Goal: Check status: Verify the current state of an ongoing process or item

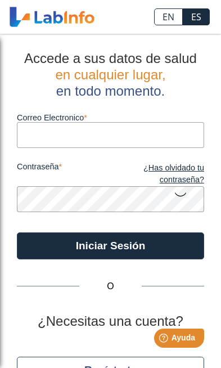
click at [61, 141] on input "Correo Electronico" at bounding box center [111, 134] width 188 height 25
type input "[EMAIL_ADDRESS][DOMAIN_NAME]"
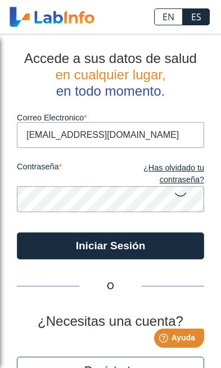
click at [110, 246] on button "Iniciar Sesión" at bounding box center [111, 246] width 188 height 27
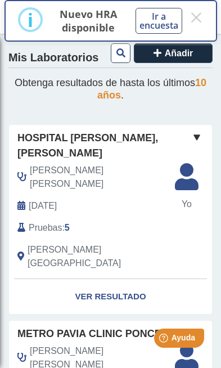
click at [110, 279] on link "Ver Resultado" at bounding box center [110, 296] width 203 height 35
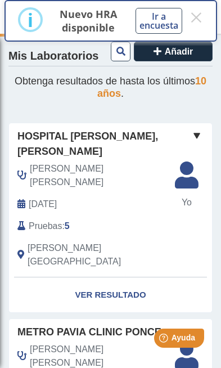
click at [124, 278] on link "Ver Resultado" at bounding box center [110, 295] width 203 height 35
click at [123, 278] on link "Ver Resultado" at bounding box center [110, 295] width 203 height 35
click at [131, 278] on link "Ver Resultado" at bounding box center [110, 295] width 203 height 35
click at [130, 278] on link "Ver Resultado" at bounding box center [110, 295] width 203 height 35
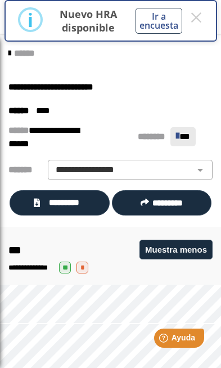
click at [5, 60] on div "******" at bounding box center [110, 53] width 221 height 20
click at [8, 52] on icon at bounding box center [9, 53] width 2 height 9
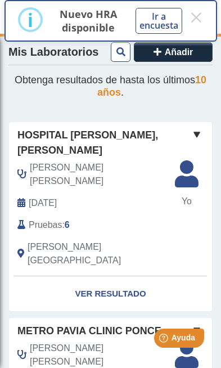
click at [131, 277] on link "Ver Resultado" at bounding box center [110, 294] width 203 height 35
click at [87, 277] on link "Ver Resultado" at bounding box center [110, 294] width 203 height 35
click at [202, 138] on span at bounding box center [197, 135] width 14 height 14
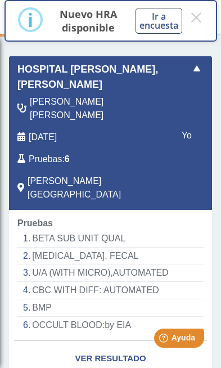
scroll to position [66, 0]
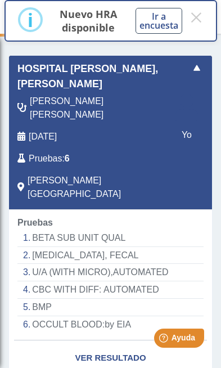
click at [123, 341] on link "Ver Resultado" at bounding box center [110, 358] width 203 height 35
click at [121, 341] on link "Ver Resultado" at bounding box center [110, 358] width 203 height 35
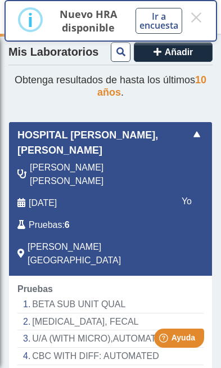
scroll to position [0, 0]
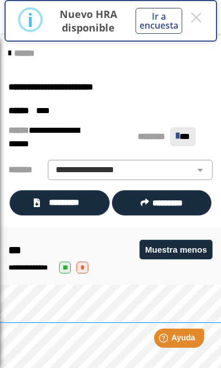
click at [52, 201] on span "*********" at bounding box center [64, 203] width 42 height 12
